Goal: Task Accomplishment & Management: Use online tool/utility

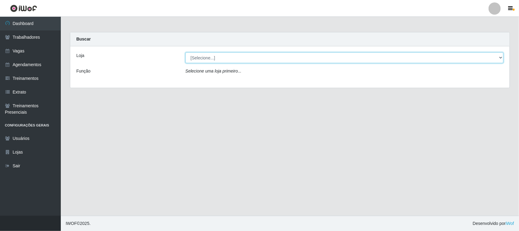
click at [499, 57] on select "[Selecione...] [GEOGRAPHIC_DATA]" at bounding box center [345, 57] width 318 height 11
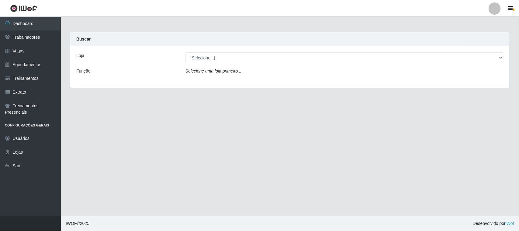
click at [486, 86] on div "Loja [Selecione...] Nova República - Pajuçara Função Selecione uma loja primeir…" at bounding box center [290, 66] width 440 height 41
click at [499, 50] on div "Loja [Selecione...] Nova República - Pajuçara Função Selecione uma loja primeir…" at bounding box center [290, 66] width 440 height 41
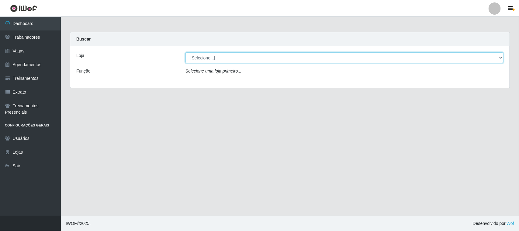
click at [499, 57] on select "[Selecione...] [GEOGRAPHIC_DATA]" at bounding box center [345, 57] width 318 height 11
select select "65"
click at [186, 52] on select "[Selecione...] [GEOGRAPHIC_DATA]" at bounding box center [345, 57] width 318 height 11
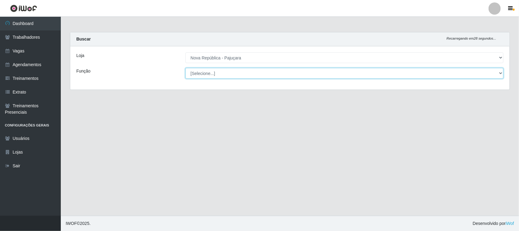
click at [499, 74] on select "[Selecione...] Balconista Operador de Caixa Repositor" at bounding box center [345, 73] width 318 height 11
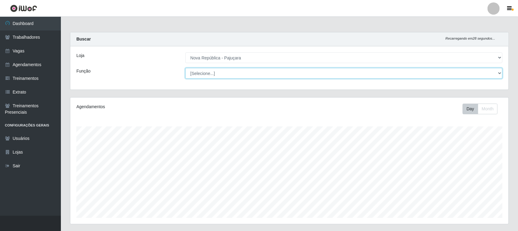
scroll to position [127, 438]
select select "22"
click at [185, 68] on select "[Selecione...] Balconista Operador de Caixa Repositor" at bounding box center [343, 73] width 317 height 11
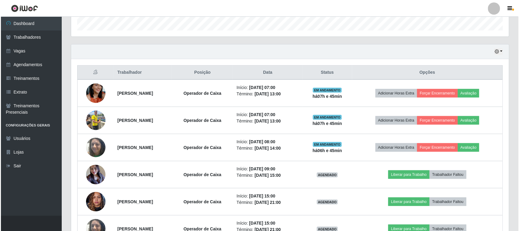
scroll to position [190, 0]
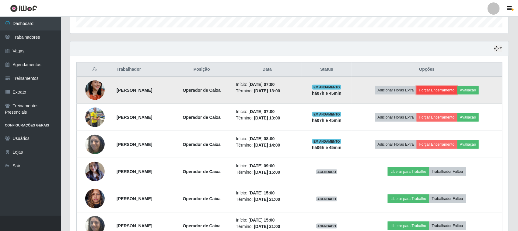
click at [452, 92] on button "Forçar Encerramento" at bounding box center [437, 90] width 41 height 9
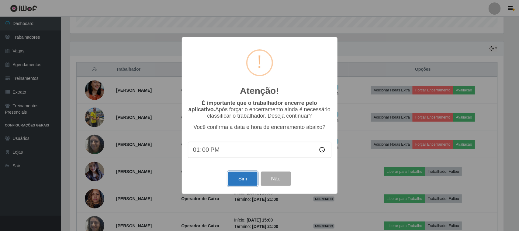
click at [241, 180] on button "Sim" at bounding box center [243, 178] width 30 height 14
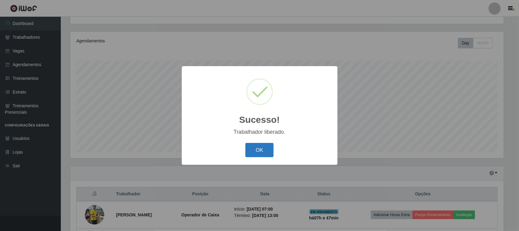
click at [265, 145] on button "OK" at bounding box center [260, 150] width 28 height 14
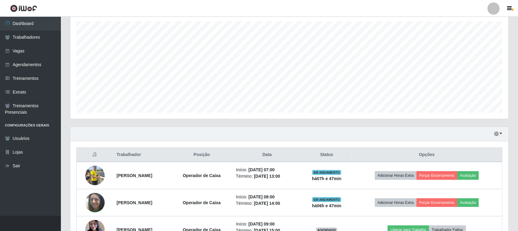
scroll to position [142, 0]
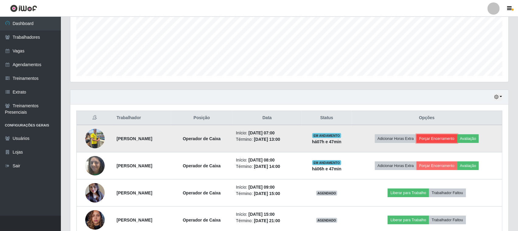
click at [446, 139] on button "Forçar Encerramento" at bounding box center [437, 138] width 41 height 9
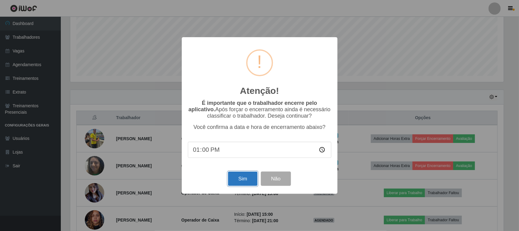
click at [236, 179] on button "Sim" at bounding box center [243, 178] width 30 height 14
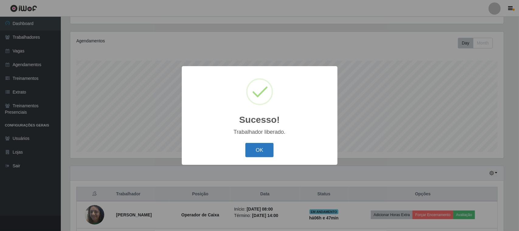
click at [247, 145] on button "OK" at bounding box center [260, 150] width 28 height 14
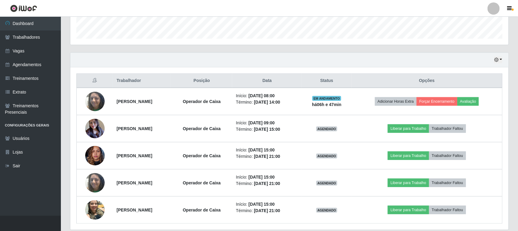
scroll to position [180, 0]
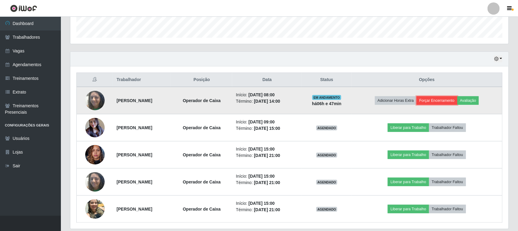
click at [441, 100] on button "Forçar Encerramento" at bounding box center [437, 100] width 41 height 9
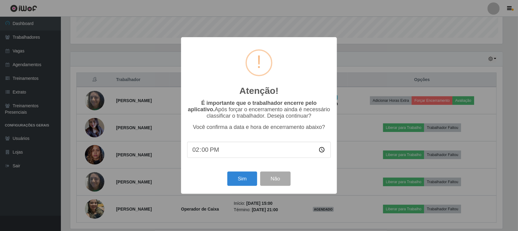
scroll to position [127, 434]
click at [248, 180] on button "Sim" at bounding box center [243, 178] width 30 height 14
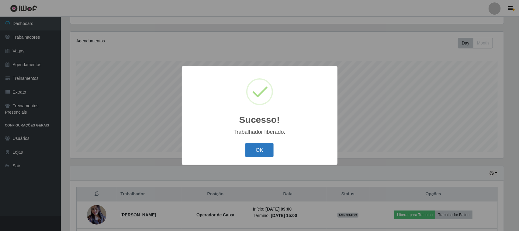
click at [262, 148] on button "OK" at bounding box center [260, 150] width 28 height 14
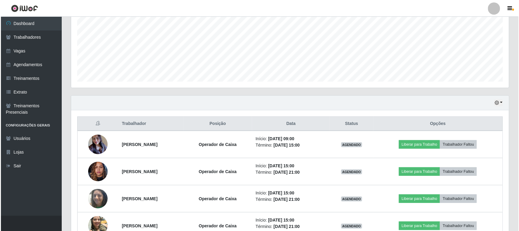
scroll to position [142, 0]
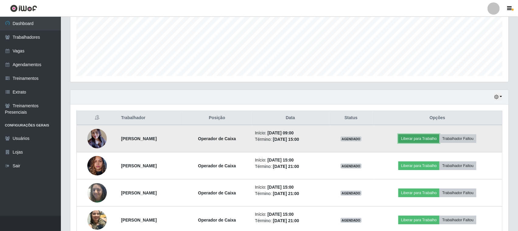
click at [421, 136] on button "Liberar para Trabalho" at bounding box center [418, 138] width 41 height 9
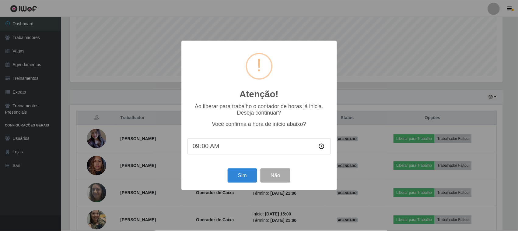
scroll to position [127, 434]
click at [235, 175] on button "Sim" at bounding box center [243, 175] width 30 height 14
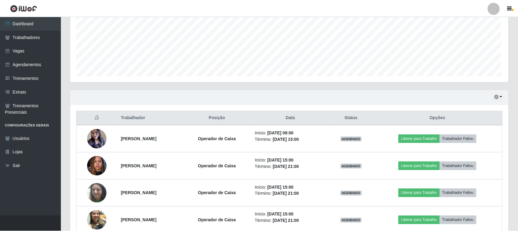
scroll to position [0, 0]
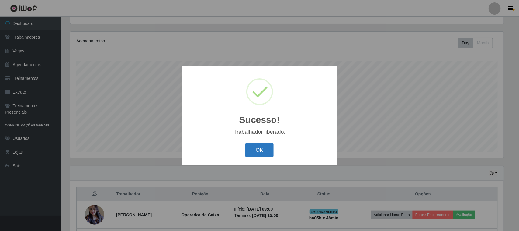
click at [258, 148] on button "OK" at bounding box center [260, 150] width 28 height 14
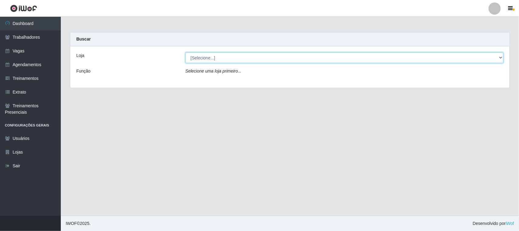
click at [501, 57] on select "[Selecione...] [GEOGRAPHIC_DATA]" at bounding box center [345, 57] width 318 height 11
select select "65"
click at [186, 52] on select "[Selecione...] [GEOGRAPHIC_DATA]" at bounding box center [345, 57] width 318 height 11
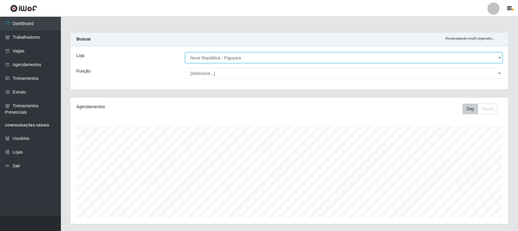
scroll to position [127, 438]
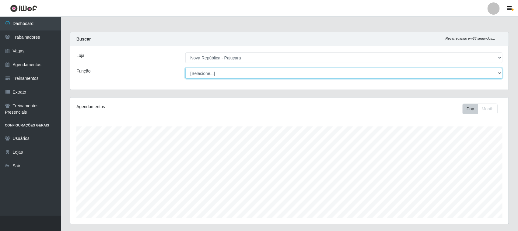
click at [495, 73] on select "[Selecione...] Balconista Operador de Caixa Repositor" at bounding box center [343, 73] width 317 height 11
select select "22"
click at [185, 68] on select "[Selecione...] Balconista Operador de Caixa Repositor" at bounding box center [343, 73] width 317 height 11
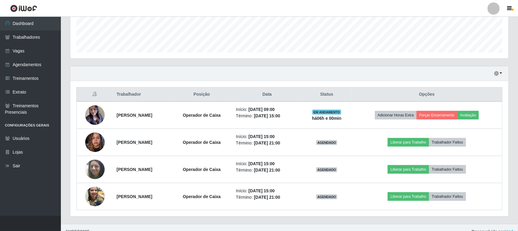
scroll to position [174, 0]
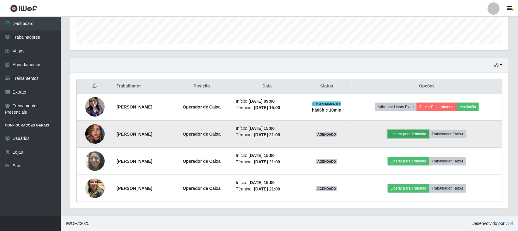
click at [419, 134] on button "Liberar para Trabalho" at bounding box center [408, 134] width 41 height 9
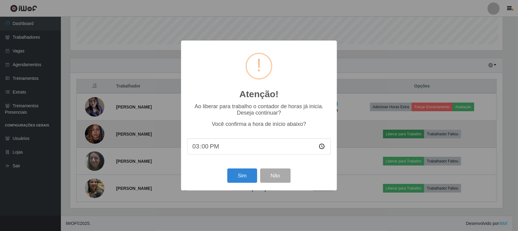
scroll to position [127, 434]
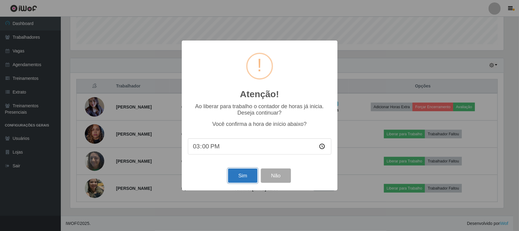
click at [241, 179] on button "Sim" at bounding box center [243, 175] width 30 height 14
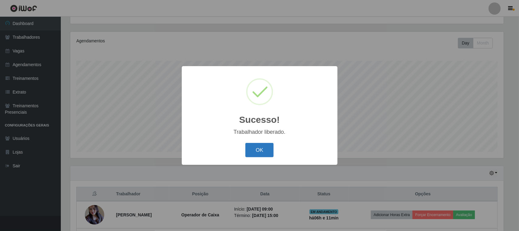
click at [262, 154] on button "OK" at bounding box center [260, 150] width 28 height 14
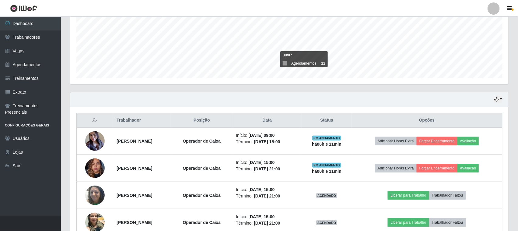
scroll to position [142, 0]
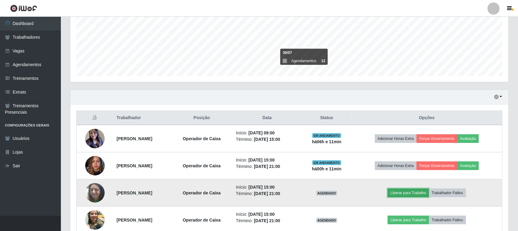
click at [421, 193] on button "Liberar para Trabalho" at bounding box center [408, 192] width 41 height 9
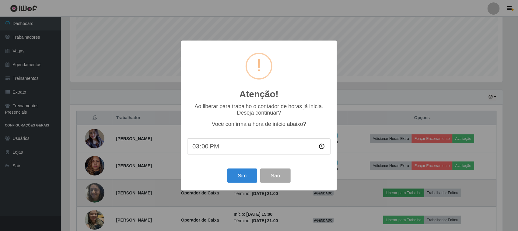
scroll to position [127, 434]
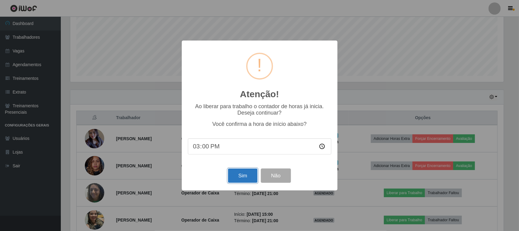
click at [244, 178] on button "Sim" at bounding box center [243, 175] width 30 height 14
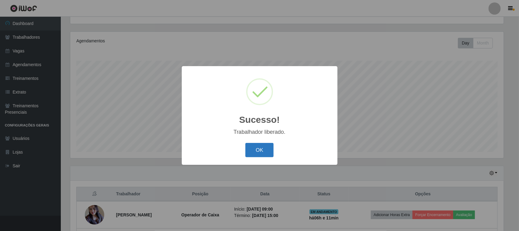
click at [258, 149] on button "OK" at bounding box center [260, 150] width 28 height 14
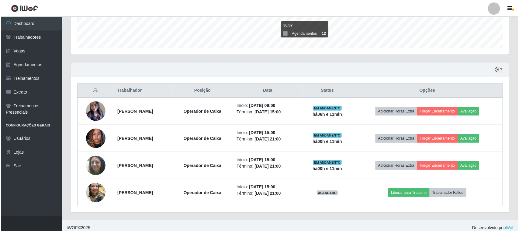
scroll to position [174, 0]
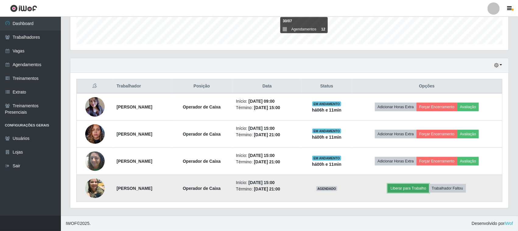
click at [416, 188] on button "Liberar para Trabalho" at bounding box center [408, 188] width 41 height 9
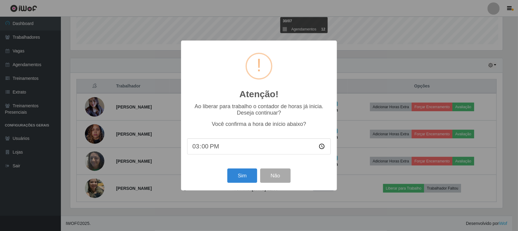
scroll to position [127, 434]
click at [243, 176] on button "Sim" at bounding box center [243, 175] width 30 height 14
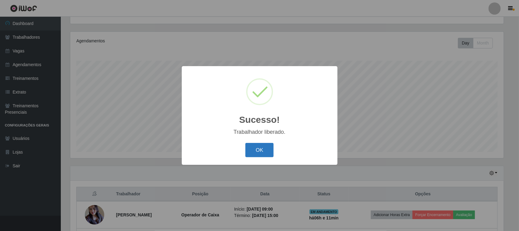
click at [259, 153] on button "OK" at bounding box center [260, 150] width 28 height 14
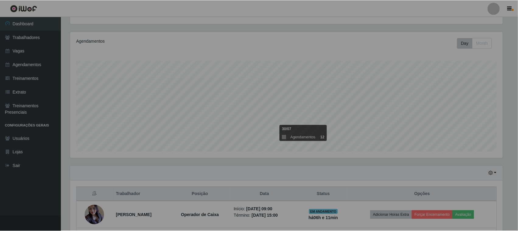
scroll to position [127, 438]
